Goal: Information Seeking & Learning: Learn about a topic

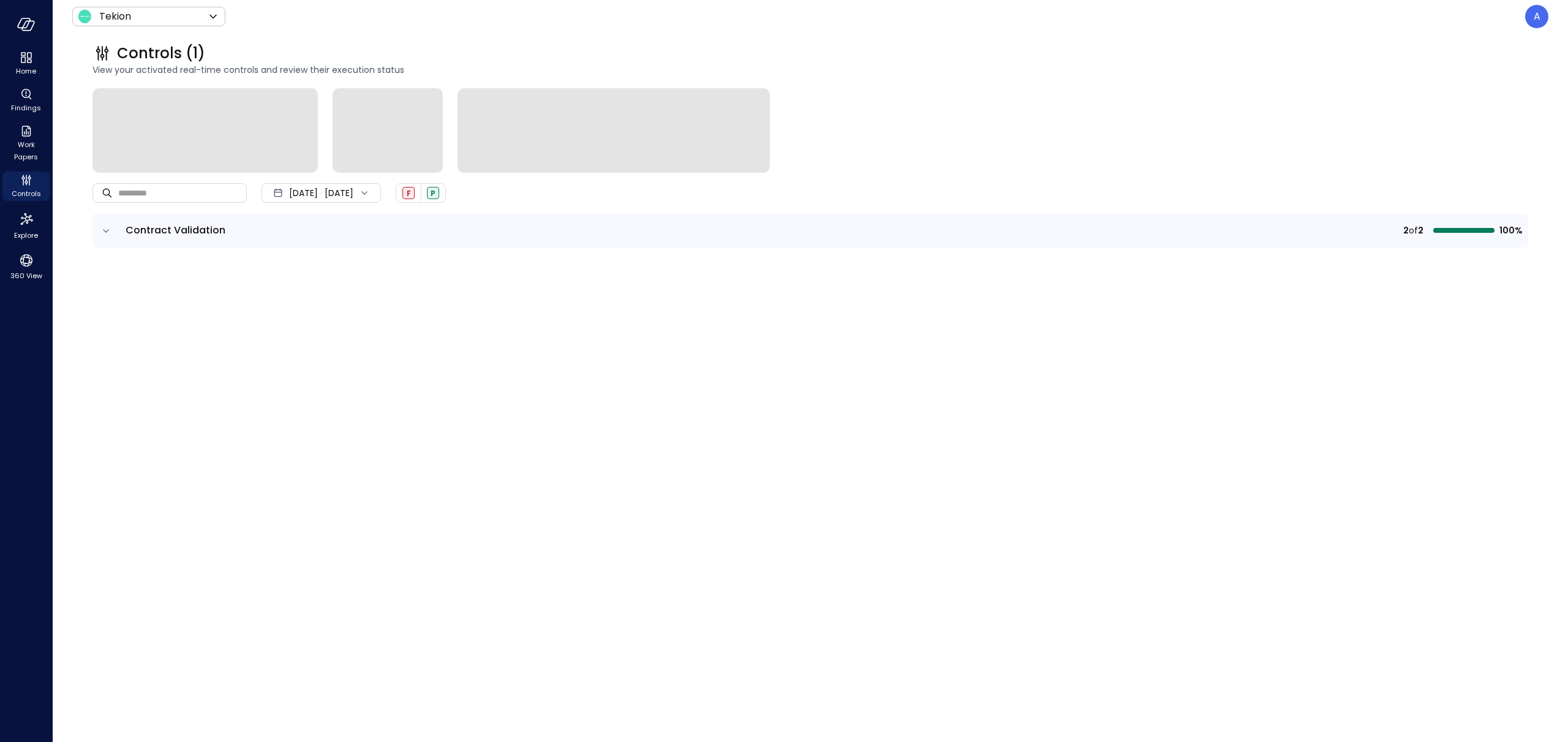
click at [106, 234] on icon "expand row" at bounding box center [106, 231] width 12 height 12
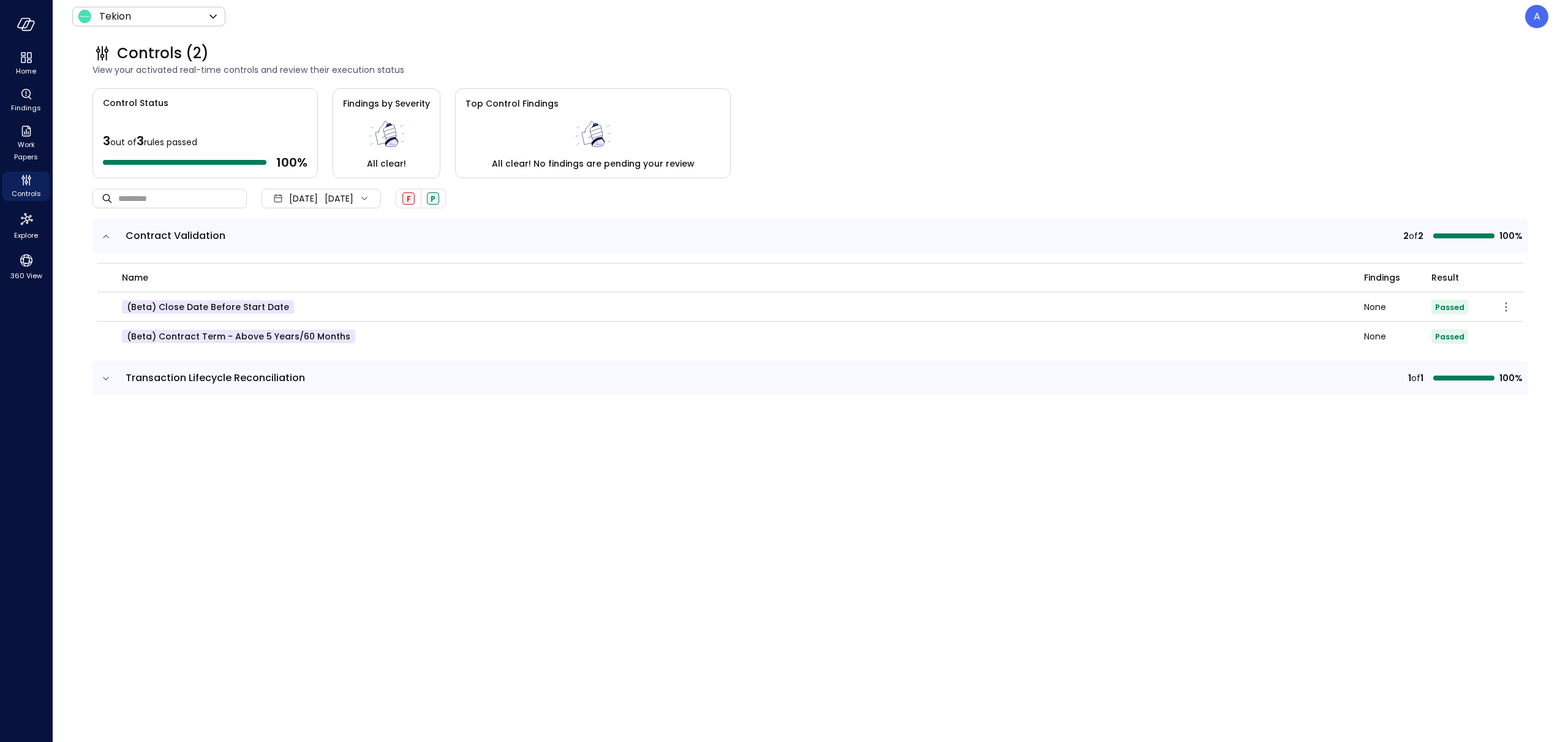
click at [176, 307] on p "(beta) Close Date before Start Date" at bounding box center [208, 307] width 172 height 14
click at [187, 335] on p "(beta) Contract Term - Above 5 Years/60 Months" at bounding box center [238, 336] width 233 height 14
click at [189, 307] on p "(beta) Close Date before Start Date" at bounding box center [208, 307] width 172 height 14
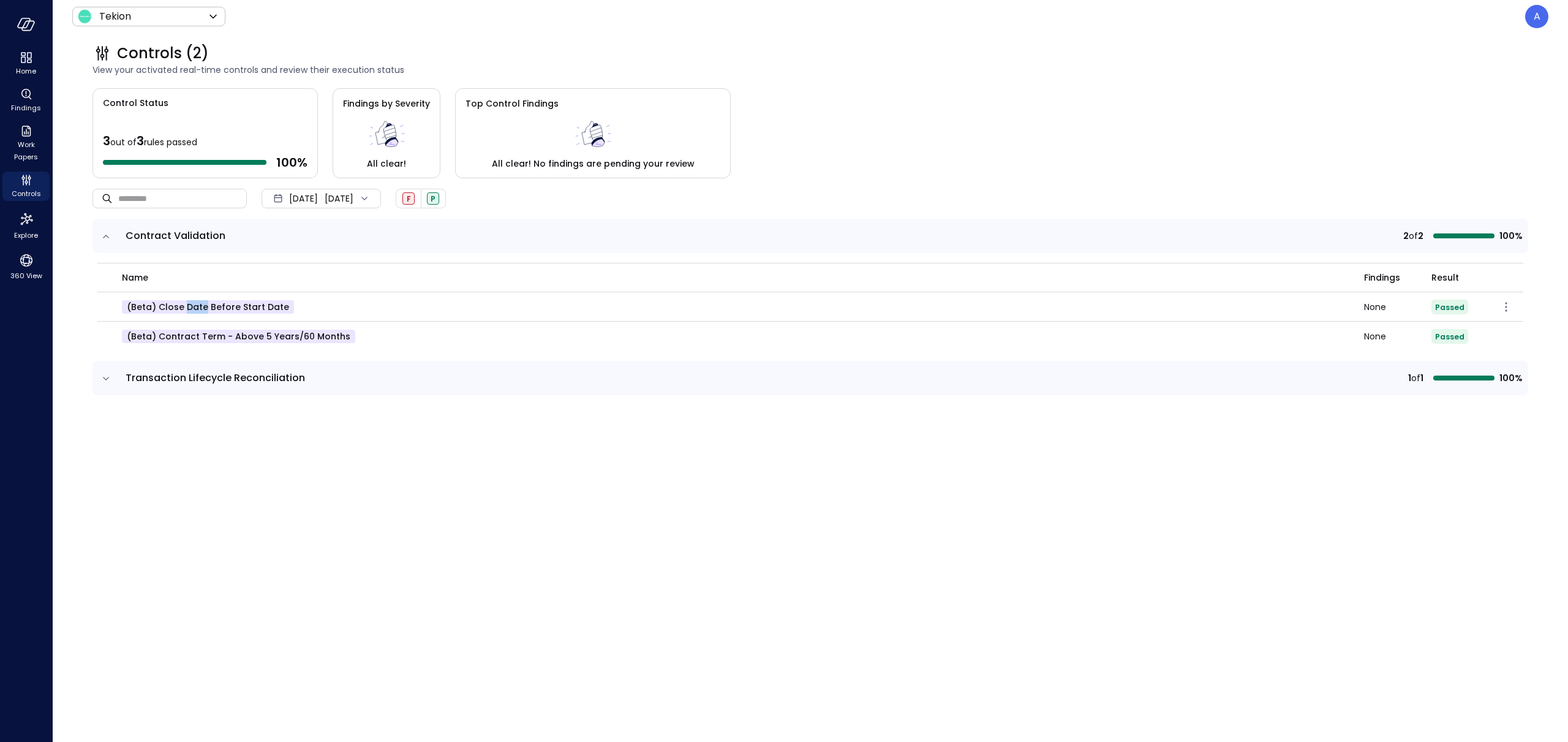
click at [189, 307] on p "(beta) Close Date before Start Date" at bounding box center [208, 307] width 172 height 14
click at [203, 330] on p "(beta) Contract Term - Above 5 Years/60 Months" at bounding box center [238, 336] width 233 height 14
drag, startPoint x: 343, startPoint y: 338, endPoint x: 157, endPoint y: 334, distance: 186.0
click at [157, 334] on p "(beta) Contract Term - Above 5 Years/60 Months" at bounding box center [238, 336] width 233 height 14
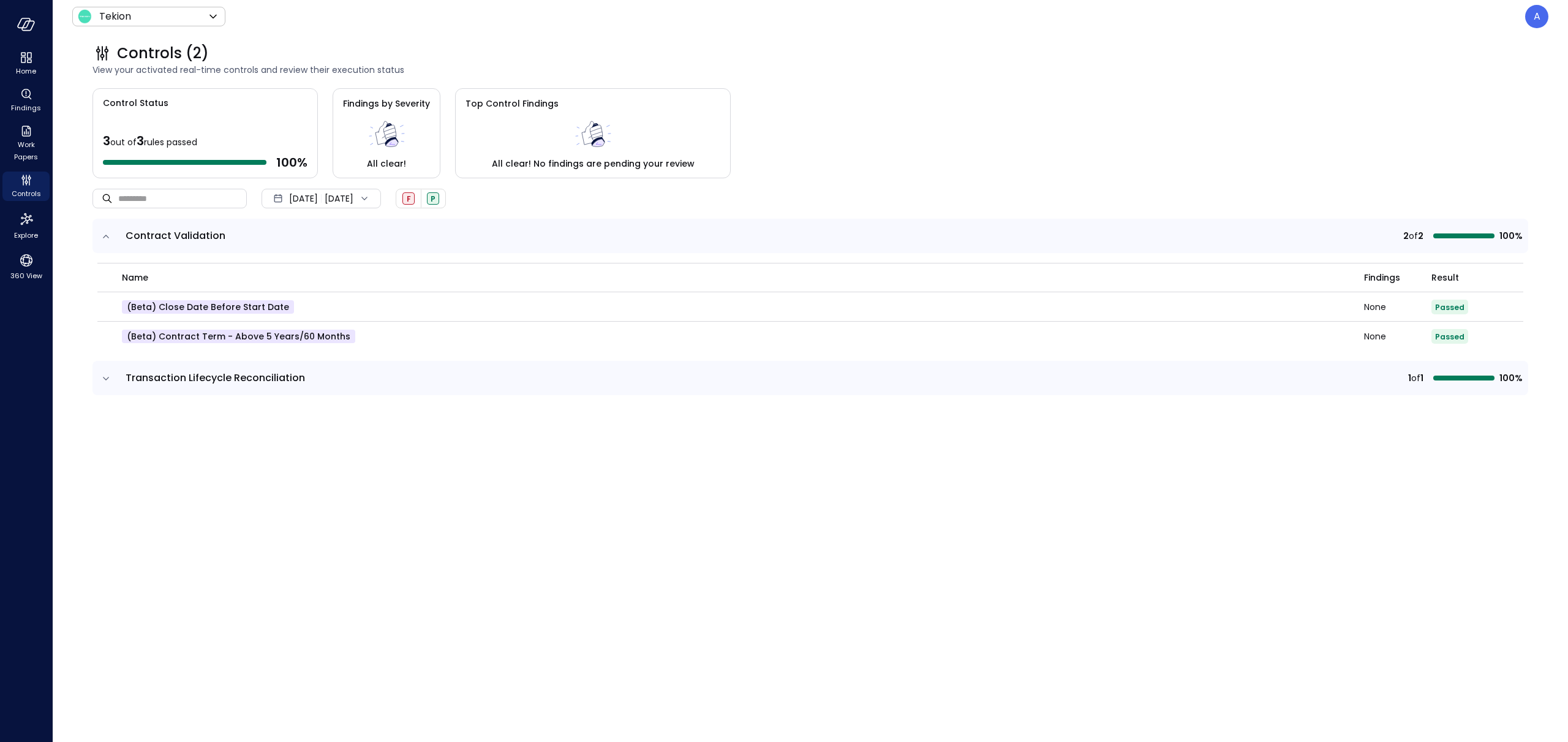
click at [96, 381] on td at bounding box center [106, 378] width 26 height 34
click at [104, 379] on icon "expand row" at bounding box center [106, 378] width 12 height 12
click at [218, 450] on p "(beta) Invoice to Sales Order Matching" at bounding box center [215, 449] width 187 height 14
drag, startPoint x: 294, startPoint y: 446, endPoint x: 180, endPoint y: 447, distance: 114.0
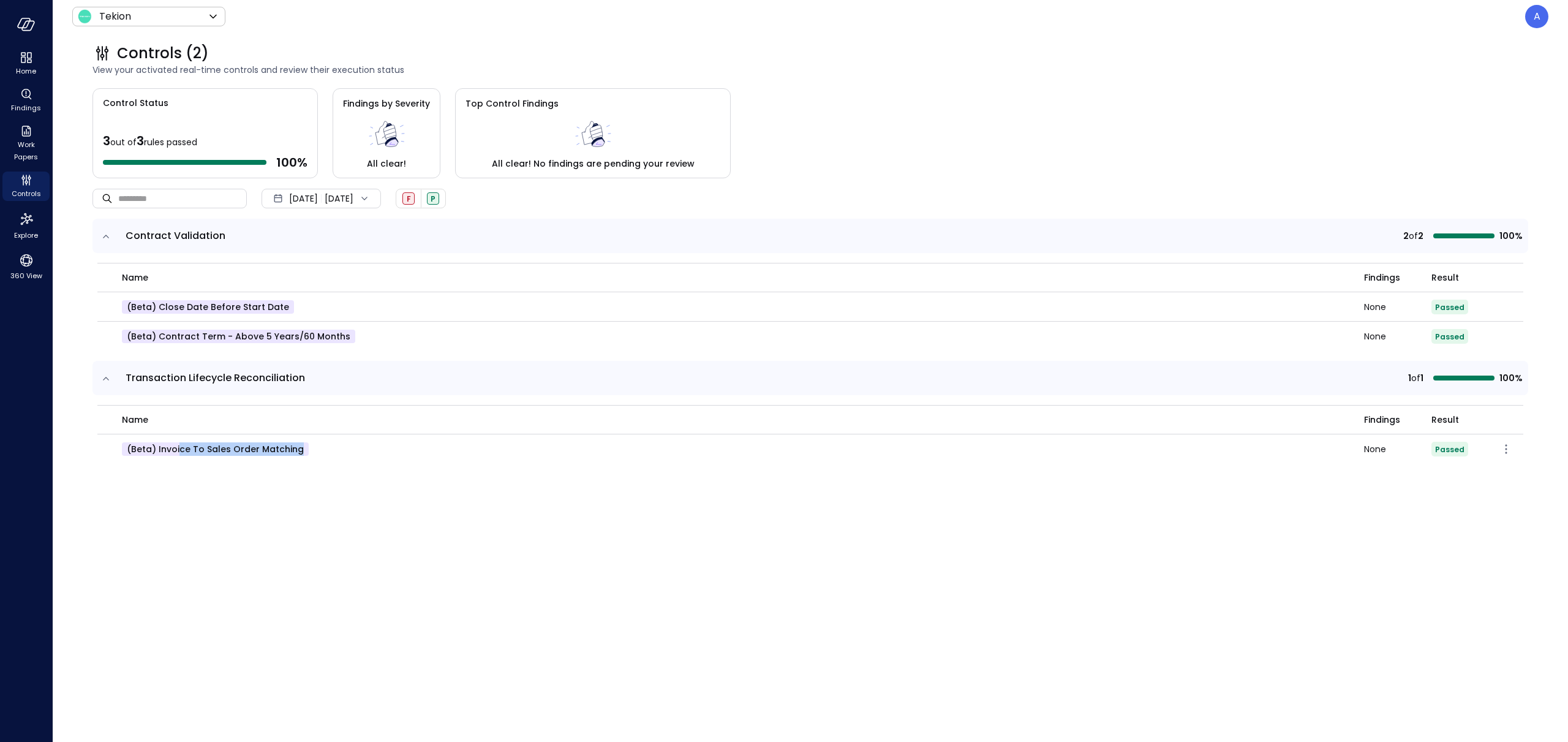
click at [180, 447] on p "(beta) Invoice to Sales Order Matching" at bounding box center [215, 449] width 187 height 14
